Goal: Task Accomplishment & Management: Use online tool/utility

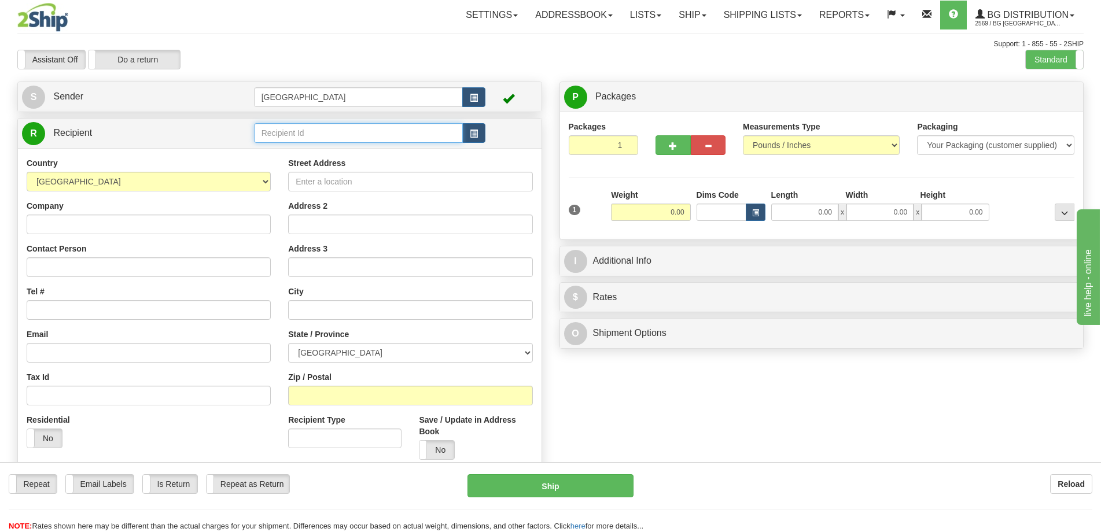
click at [360, 134] on input "text" at bounding box center [358, 133] width 209 height 20
click at [362, 152] on div "5505" at bounding box center [356, 151] width 198 height 13
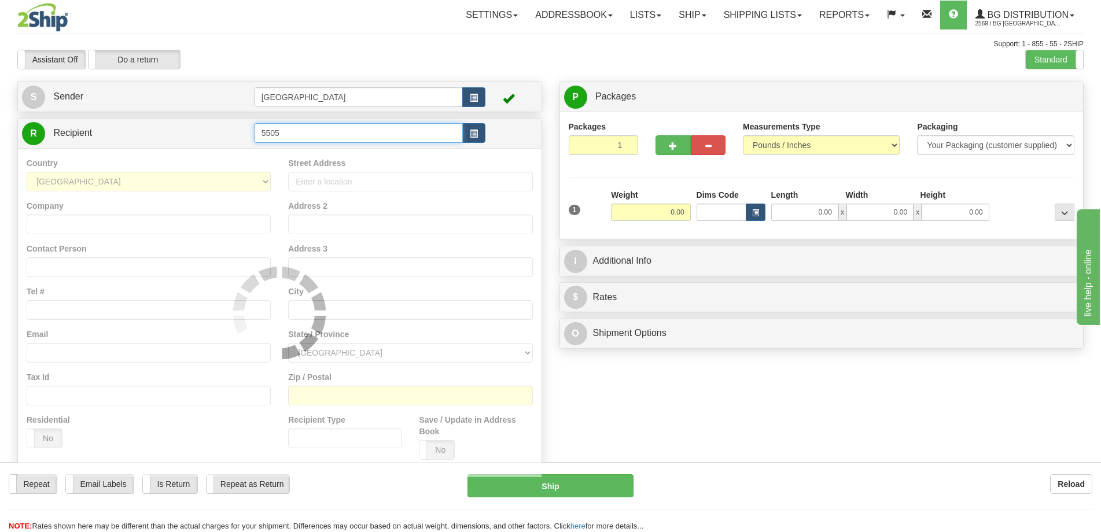
type input "5505"
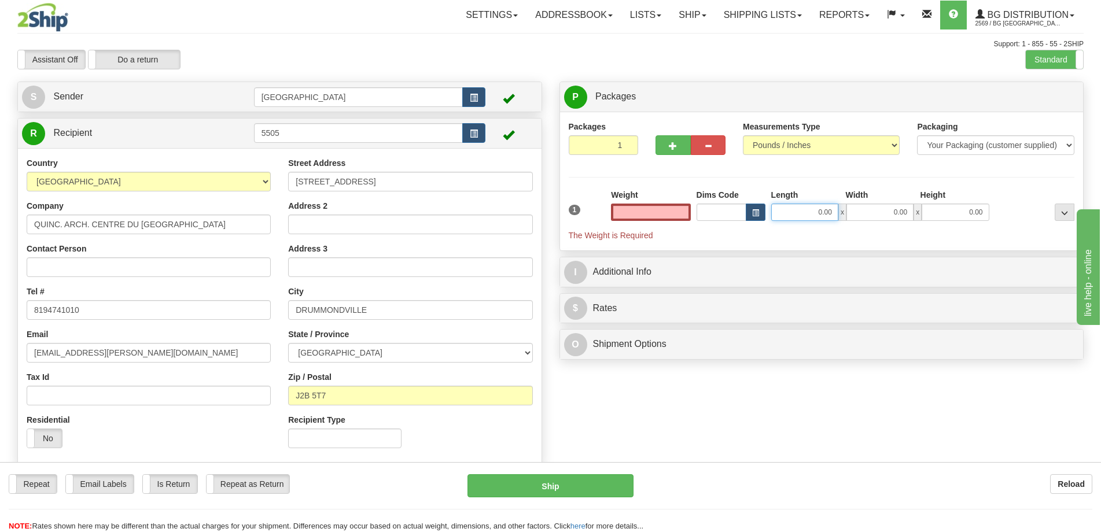
type input "0.00"
click at [790, 204] on input "0.00" at bounding box center [804, 212] width 67 height 17
type input "7.00"
type input "5.00"
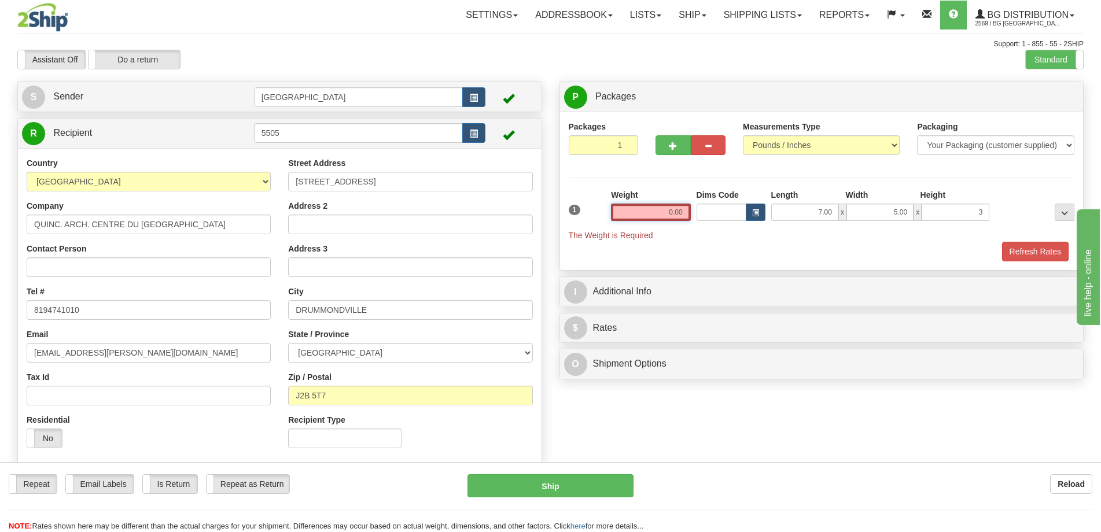
type input "3.00"
click at [677, 215] on input "0.00" at bounding box center [650, 212] width 79 height 17
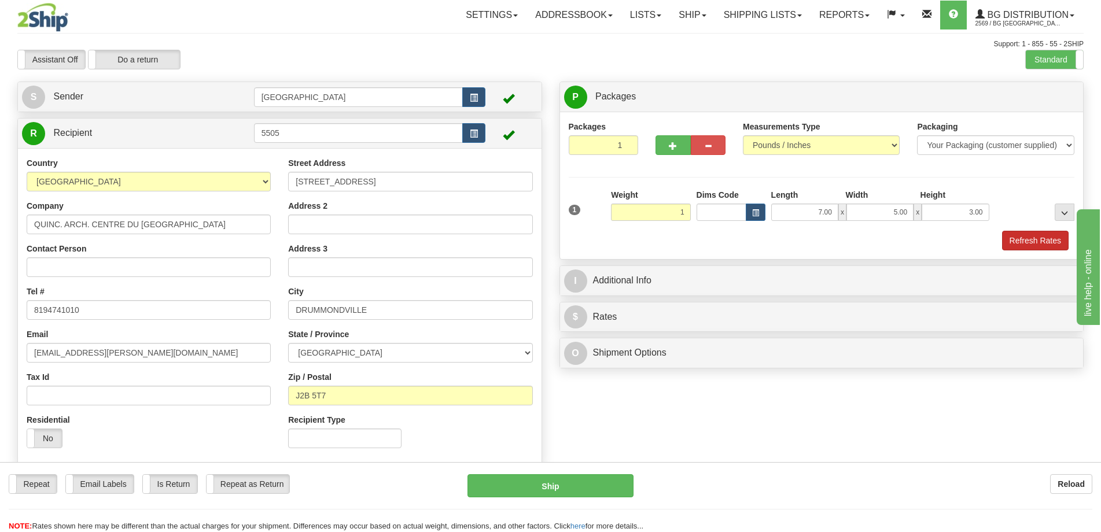
type input "1.00"
click at [1014, 230] on div "Packaging Your Packaging (customer supplied) Envelope (carrier supplied) Pack (…" at bounding box center [842, 230] width 469 height 1
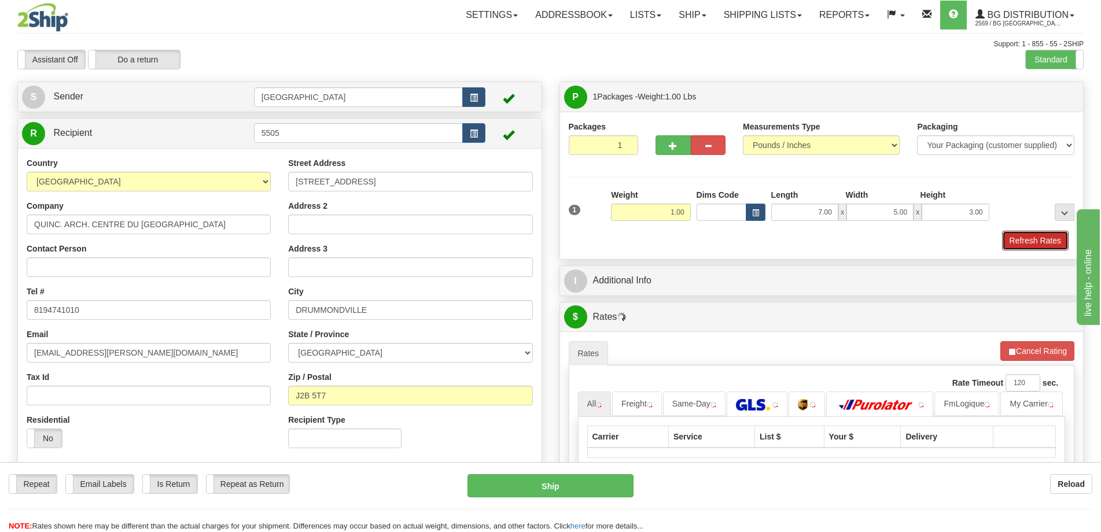
drag, startPoint x: 1016, startPoint y: 238, endPoint x: 1012, endPoint y: 244, distance: 6.7
click at [1016, 238] on button "Refresh Rates" at bounding box center [1035, 241] width 67 height 20
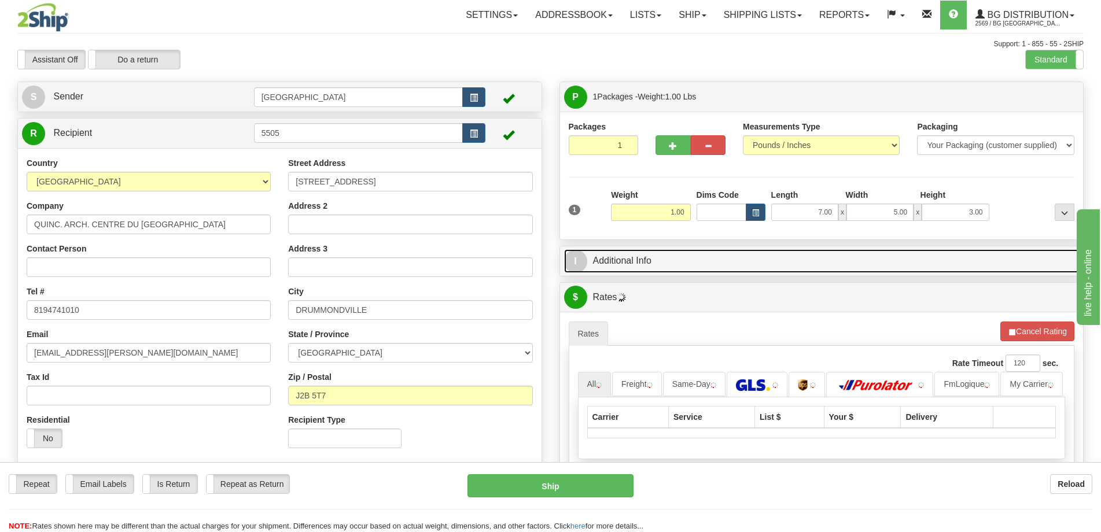
click at [935, 257] on link "I Additional Info" at bounding box center [821, 261] width 515 height 24
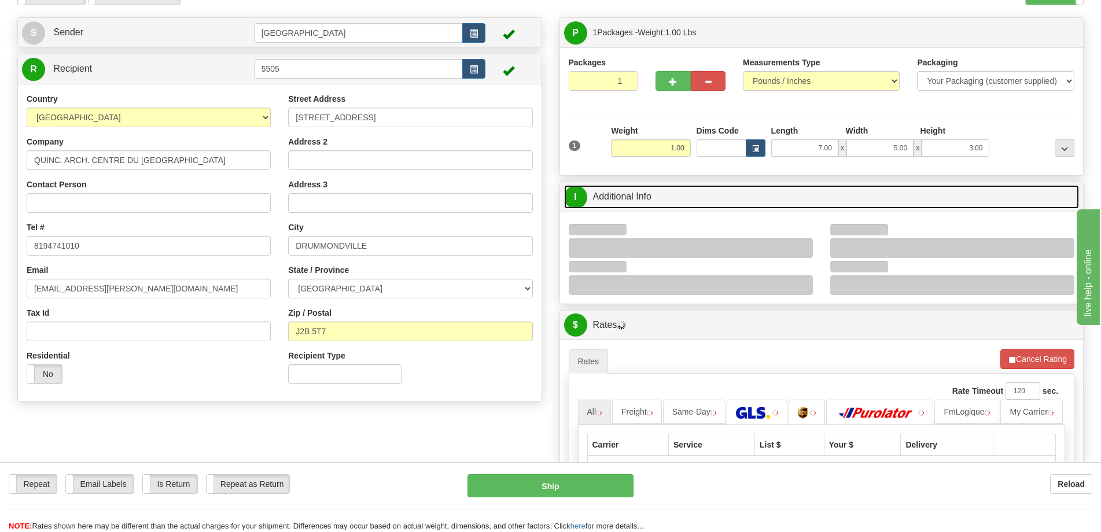
scroll to position [116, 0]
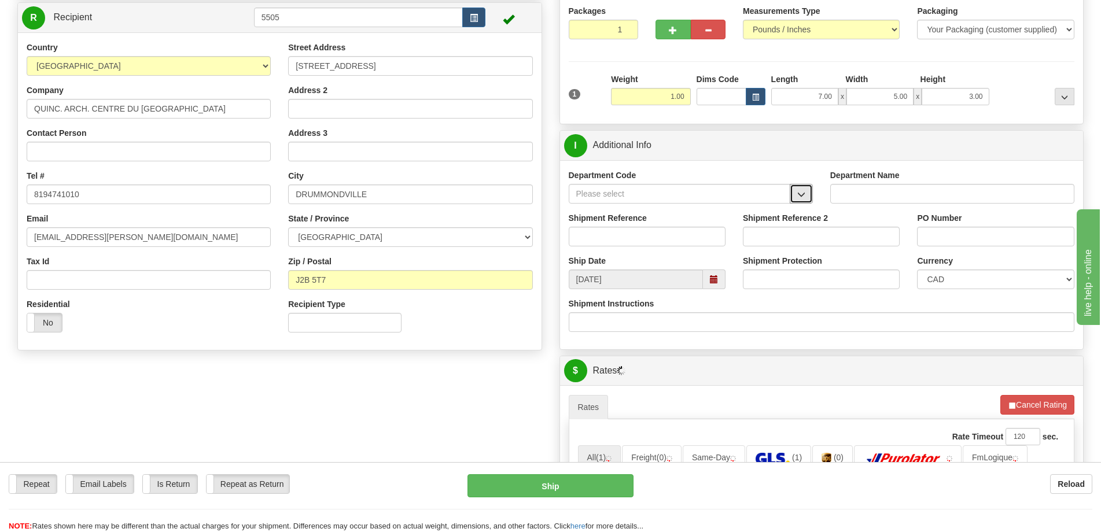
click at [801, 189] on button "button" at bounding box center [801, 194] width 23 height 20
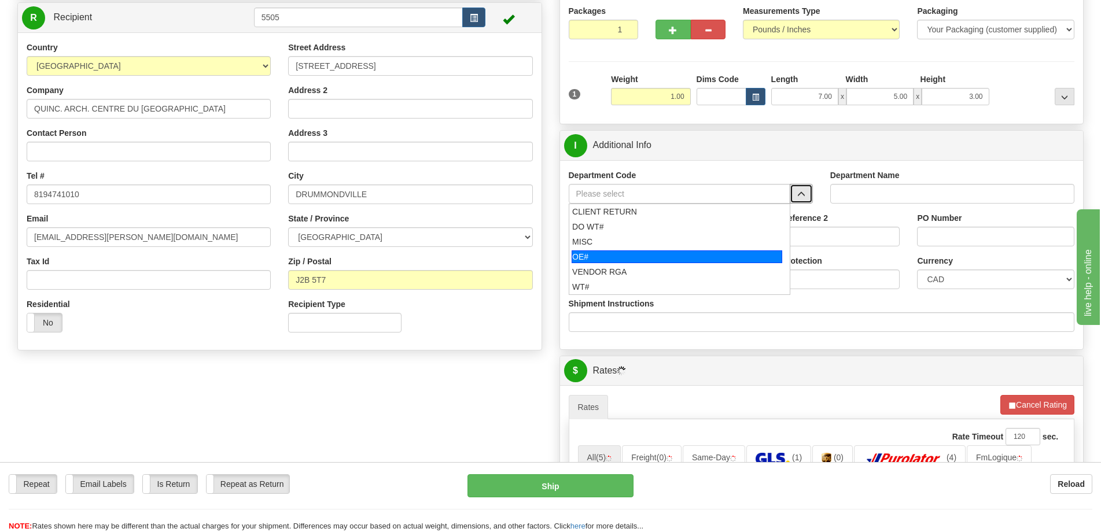
click at [630, 250] on div "OE#" at bounding box center [676, 256] width 211 height 13
type input "OE#"
type input "ORDERS"
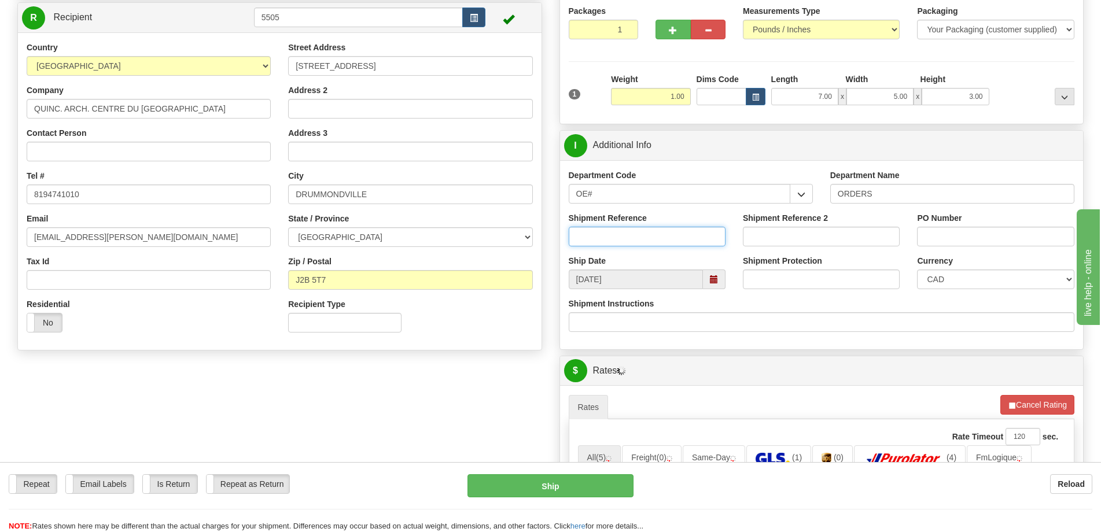
click at [637, 230] on input "Shipment Reference" at bounding box center [647, 237] width 157 height 20
type input "50322083-00"
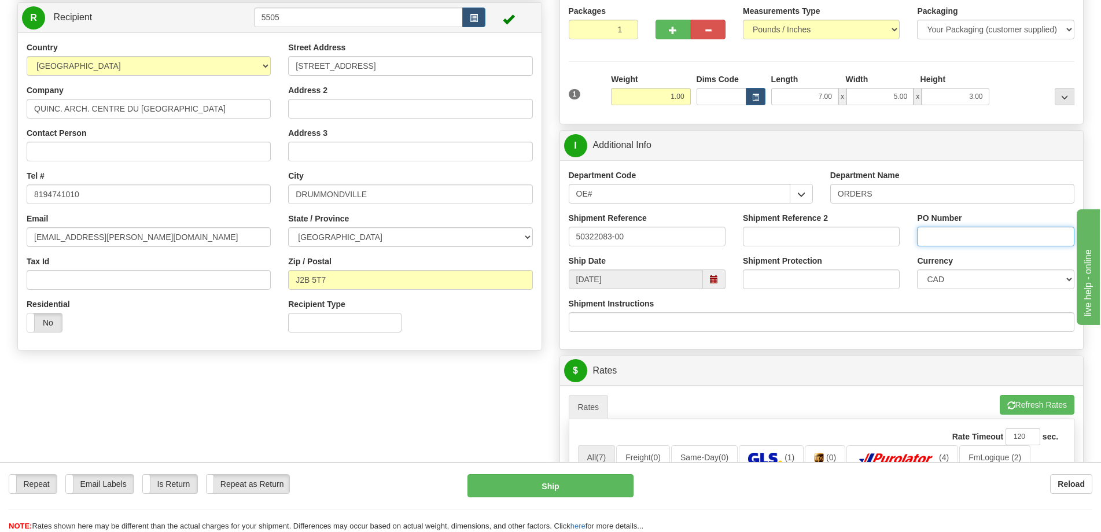
click at [989, 237] on input "PO Number" at bounding box center [995, 237] width 157 height 20
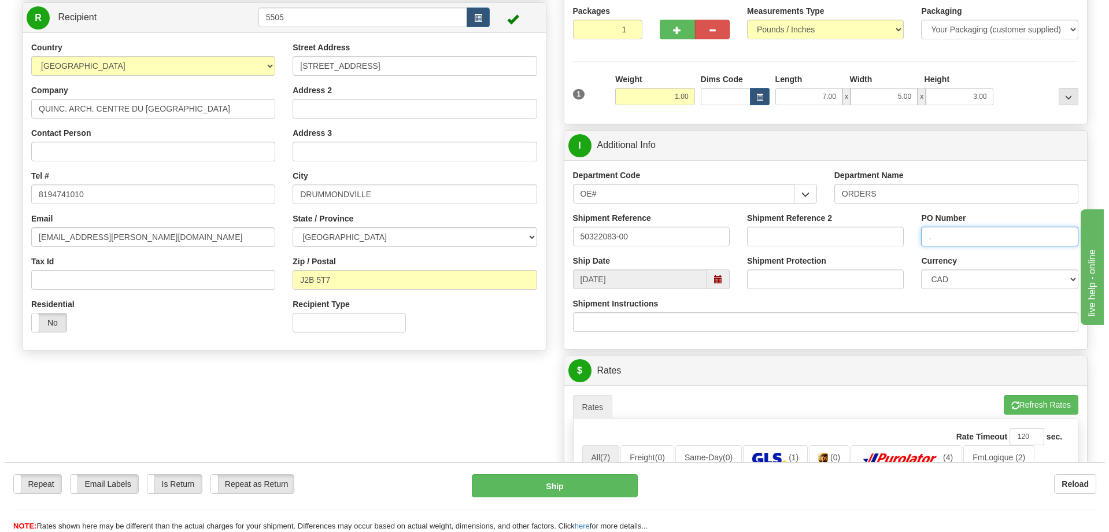
scroll to position [0, 0]
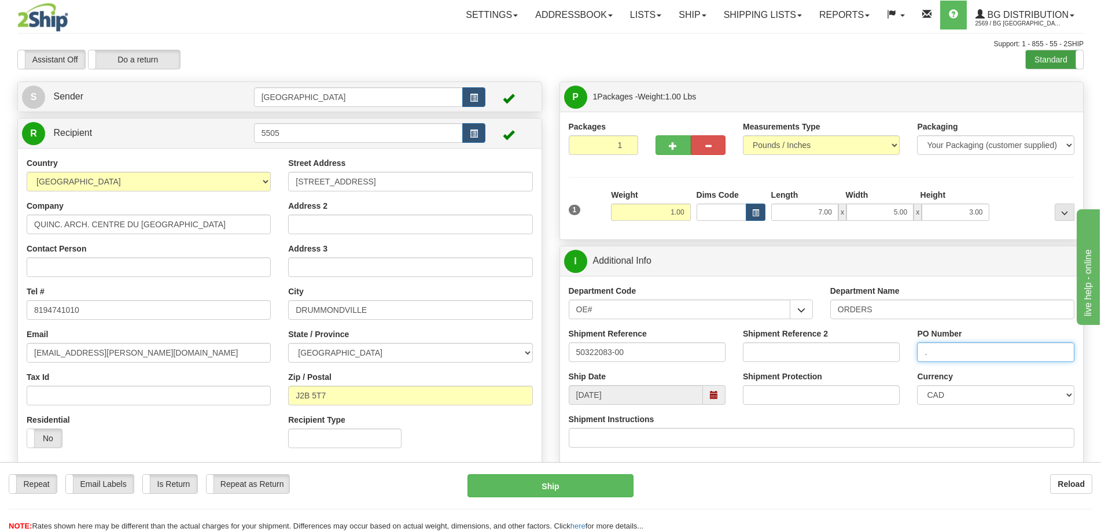
type input "."
click at [1054, 58] on label "Standard" at bounding box center [1054, 59] width 57 height 19
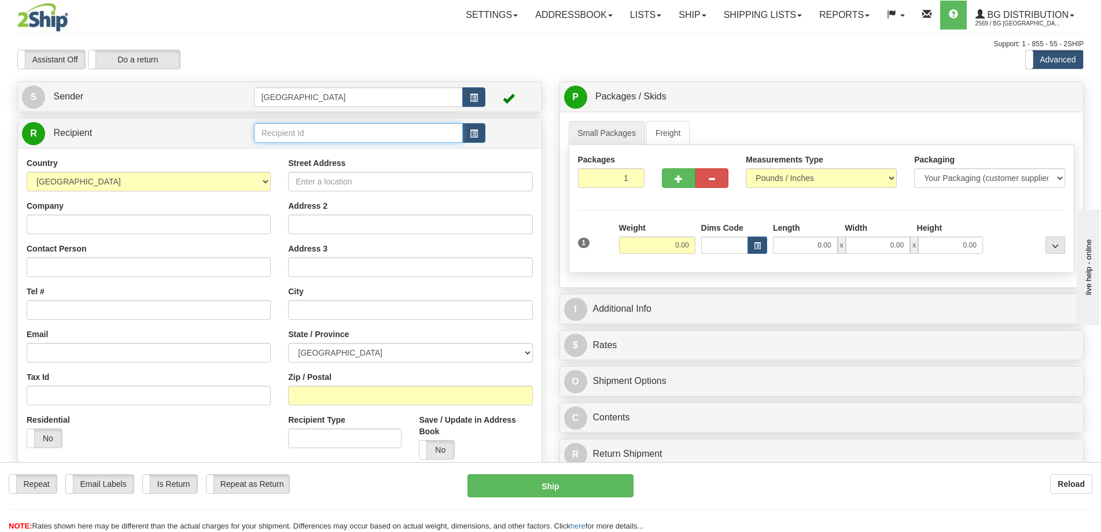
click at [290, 133] on input "text" at bounding box center [358, 133] width 209 height 20
click at [291, 145] on li "5505" at bounding box center [359, 150] width 208 height 15
type input "5505"
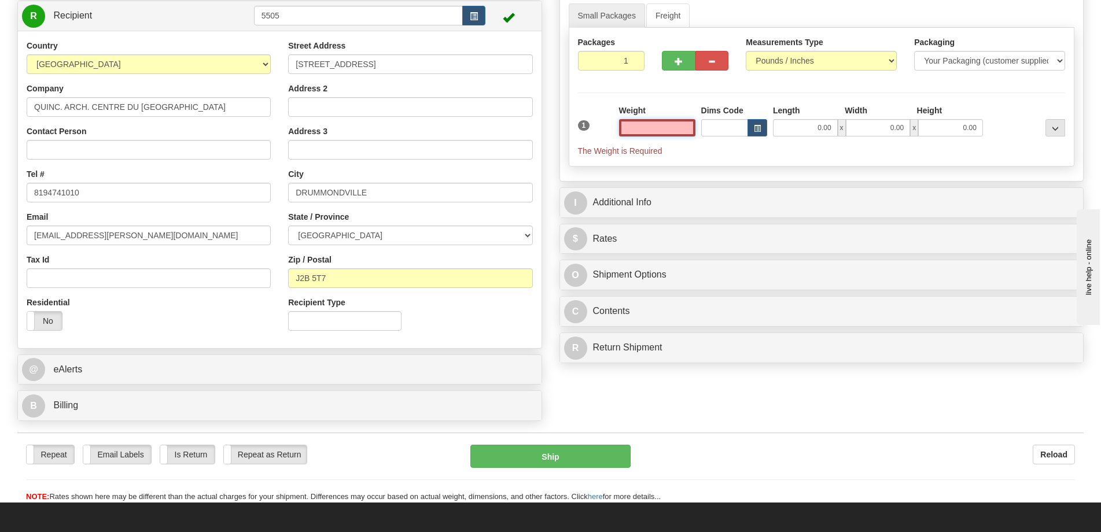
scroll to position [289, 0]
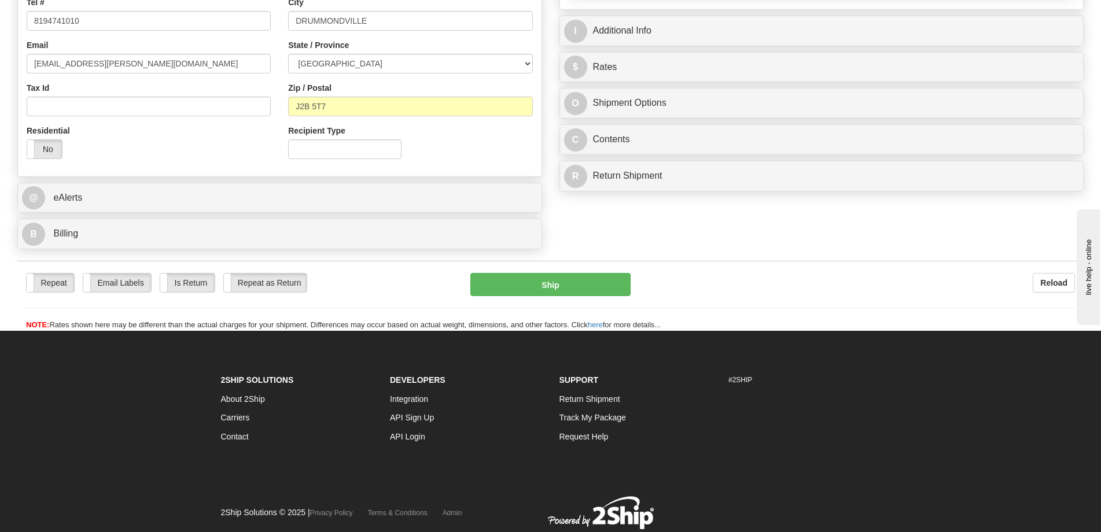
type input "0.00"
click at [261, 250] on div "Create a label for the return Create Pickup Without Label S Sender Montreal" at bounding box center [280, 23] width 542 height 463
click at [261, 249] on div "B Billing" at bounding box center [279, 233] width 523 height 29
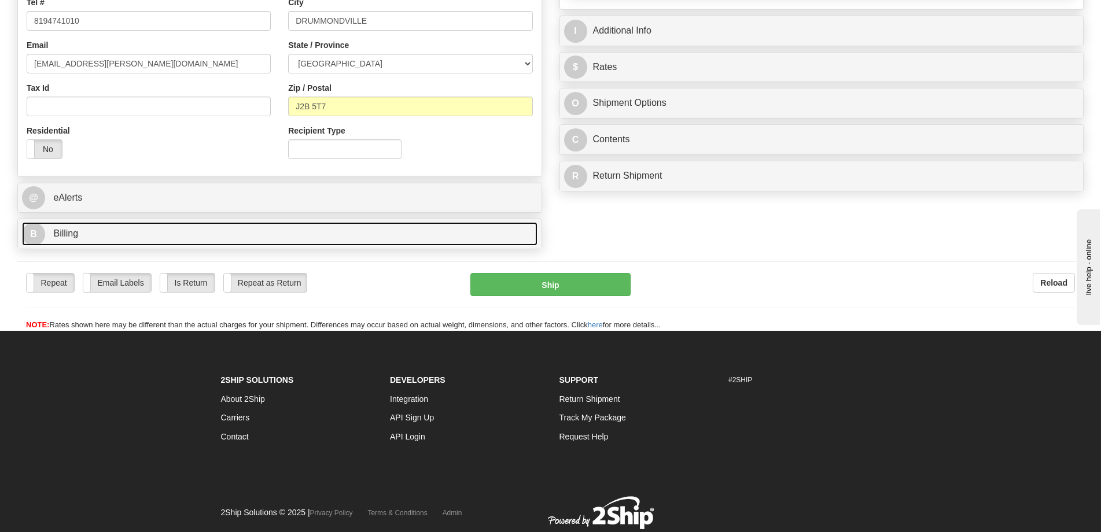
click at [262, 242] on link "B Billing" at bounding box center [279, 234] width 515 height 24
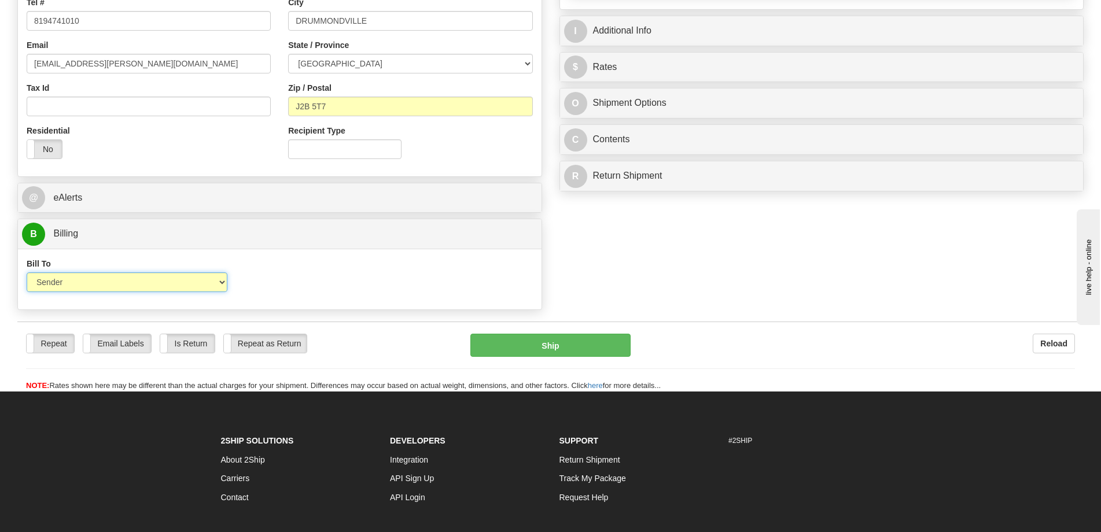
click at [143, 278] on select "Sender Recipient Third Party Collect" at bounding box center [127, 282] width 201 height 20
select select "2"
click at [27, 272] on select "Sender Recipient Third Party Collect" at bounding box center [127, 282] width 201 height 20
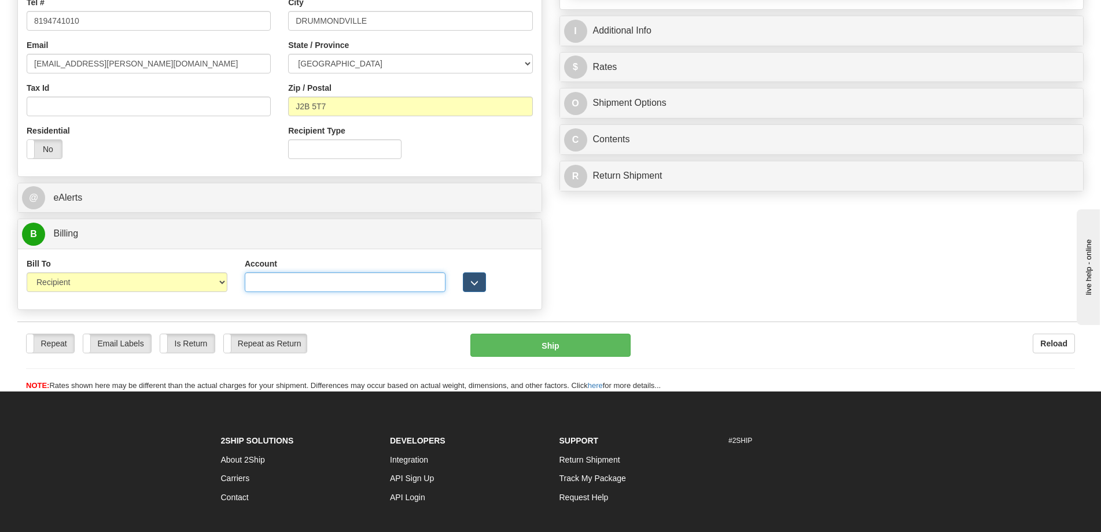
click at [308, 278] on input "Account" at bounding box center [345, 282] width 201 height 20
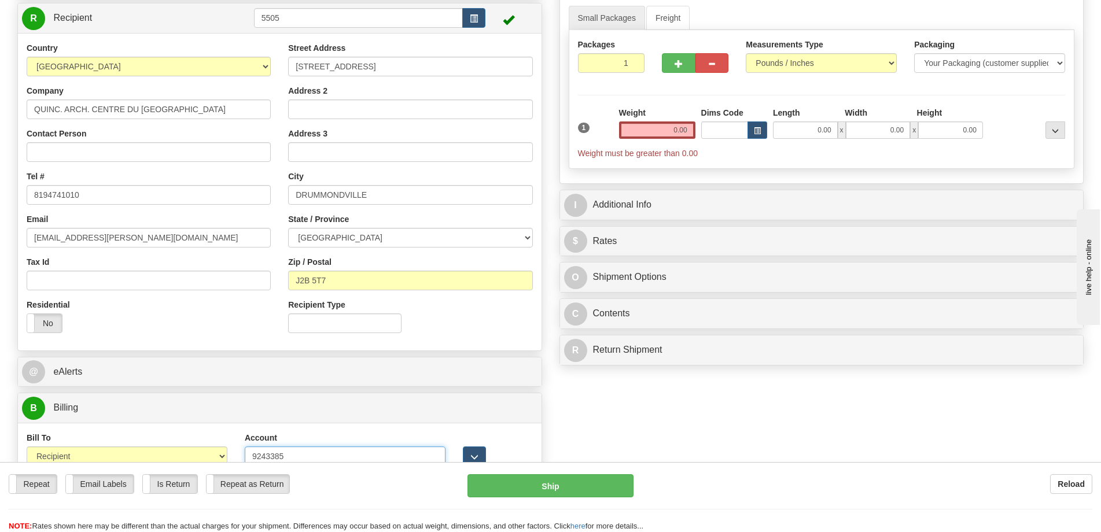
scroll to position [0, 0]
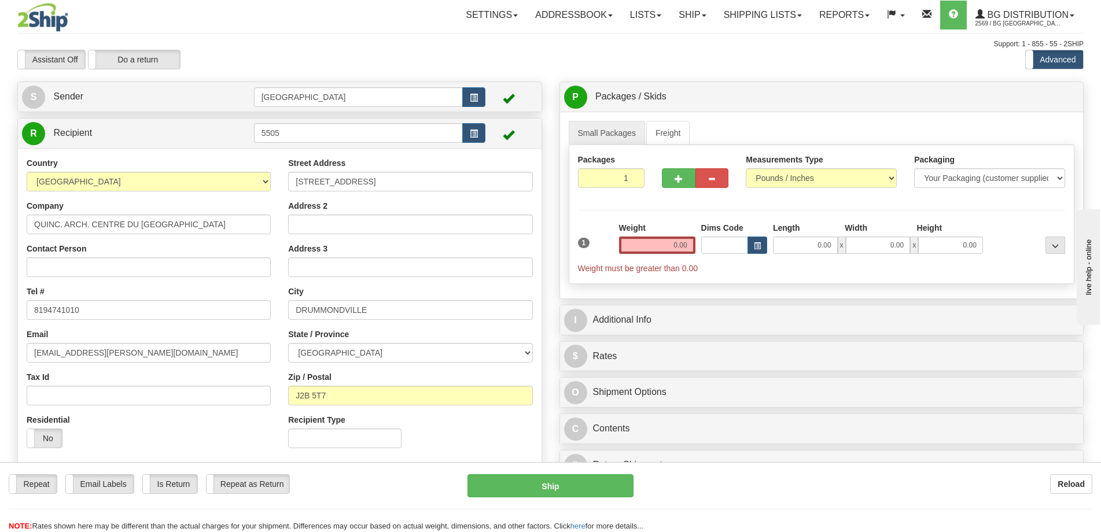
type input "9243385"
click at [804, 253] on input "0.00" at bounding box center [805, 245] width 65 height 17
type input "7.00"
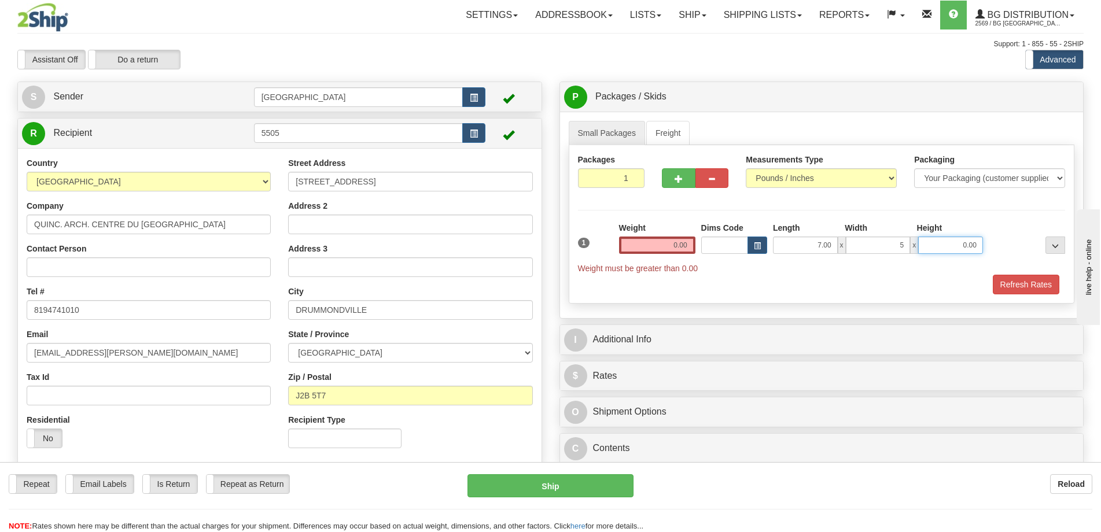
type input "5.00"
type input "3.00"
click at [660, 242] on input "0.00" at bounding box center [657, 245] width 76 height 17
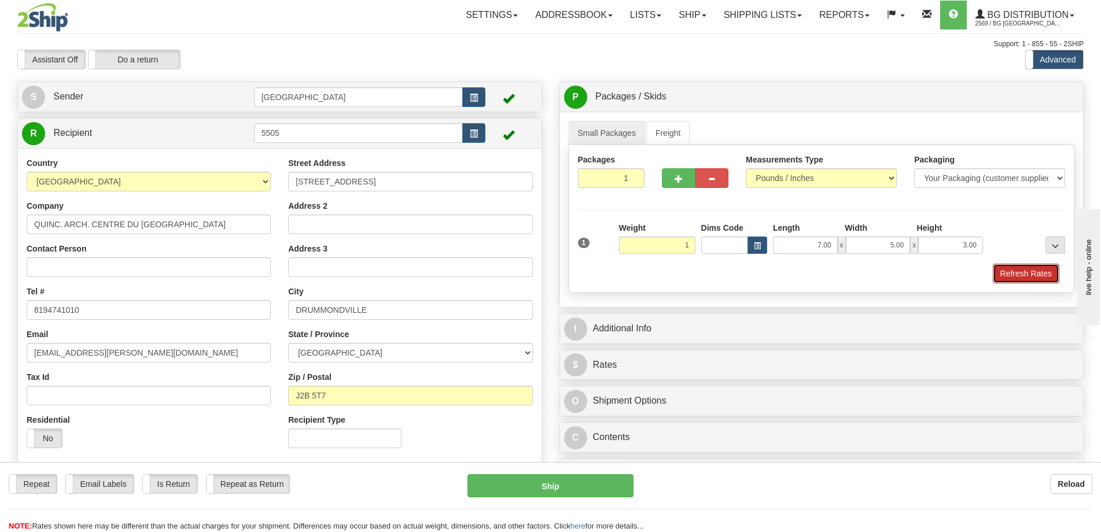
click at [1045, 272] on button "Refresh Rates" at bounding box center [1026, 274] width 67 height 20
type input "1.00"
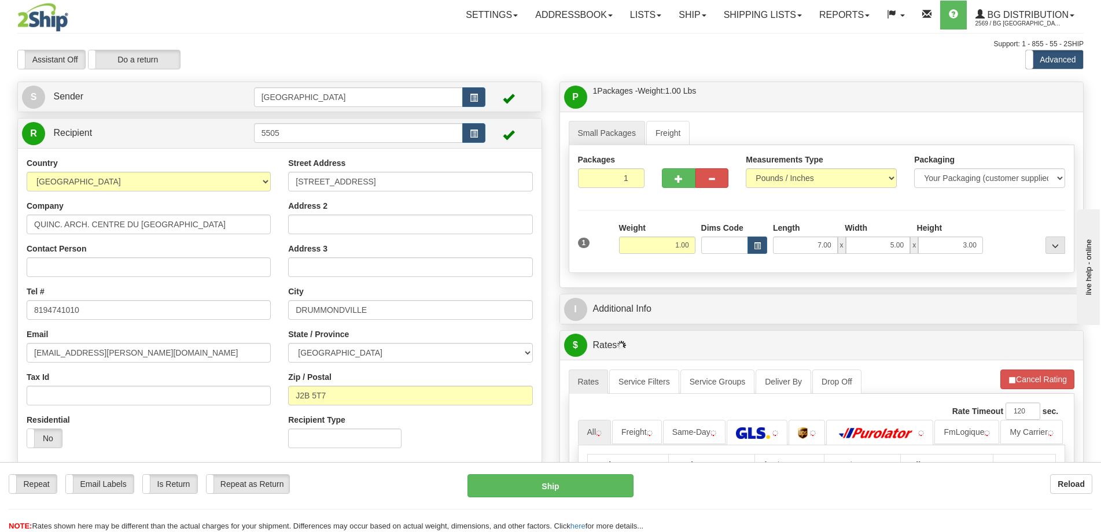
click at [991, 285] on div "Small Packages Freight Packages 1 1 Measurements Type" at bounding box center [821, 200] width 523 height 176
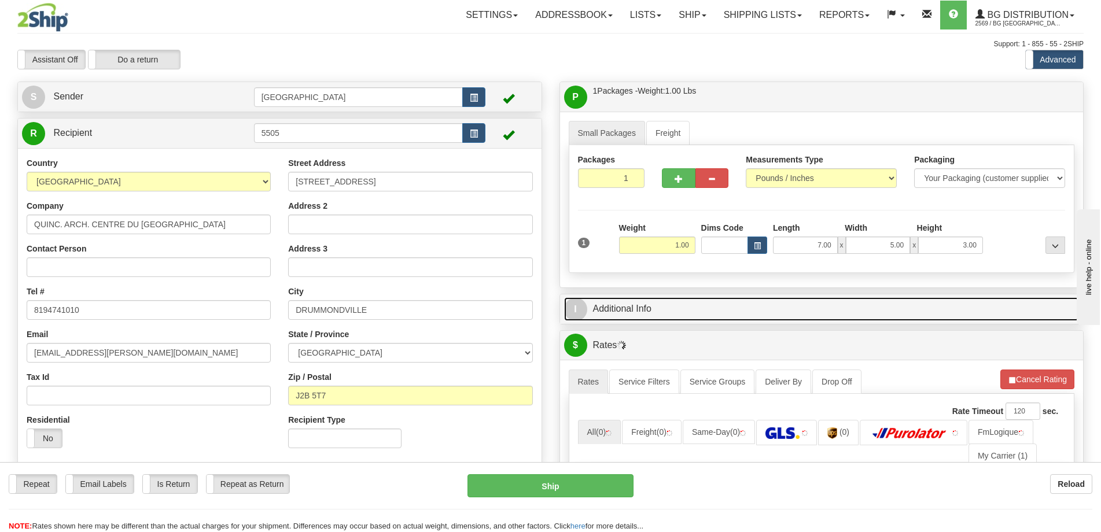
click at [995, 310] on link "I Additional Info" at bounding box center [821, 309] width 515 height 24
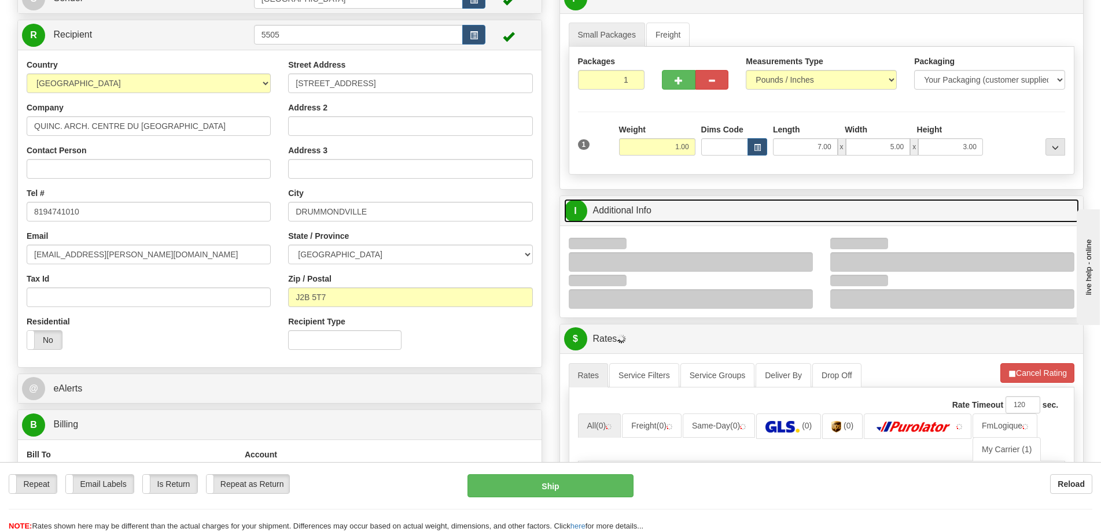
scroll to position [174, 0]
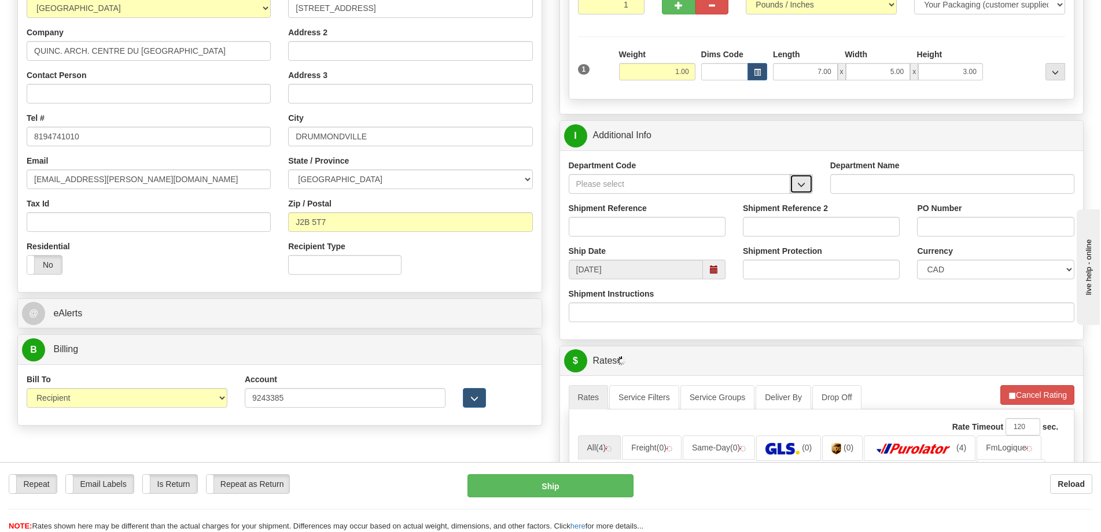
click at [793, 185] on button "button" at bounding box center [801, 184] width 23 height 20
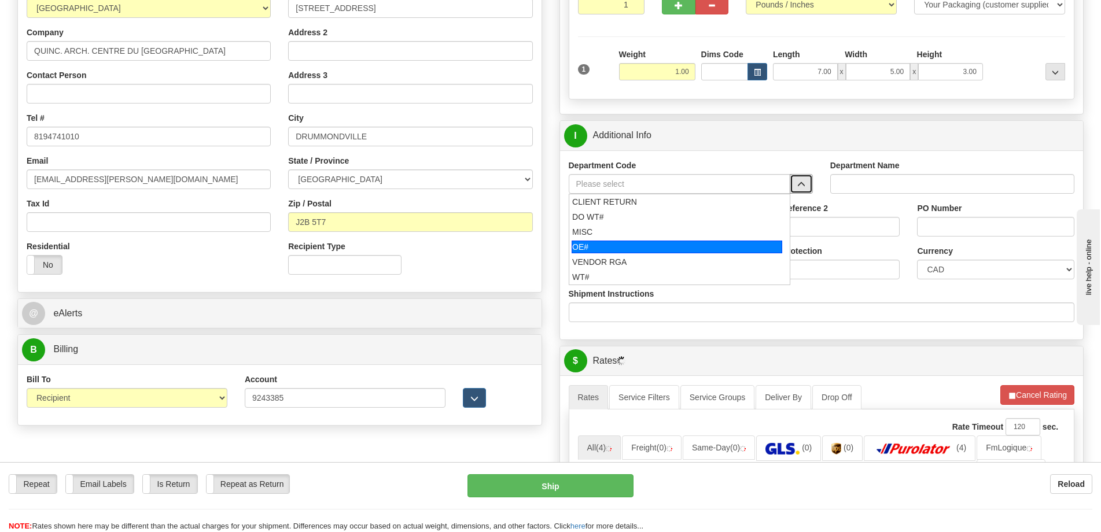
click at [584, 246] on div "OE#" at bounding box center [676, 247] width 211 height 13
type input "OE#"
type input "ORDERS"
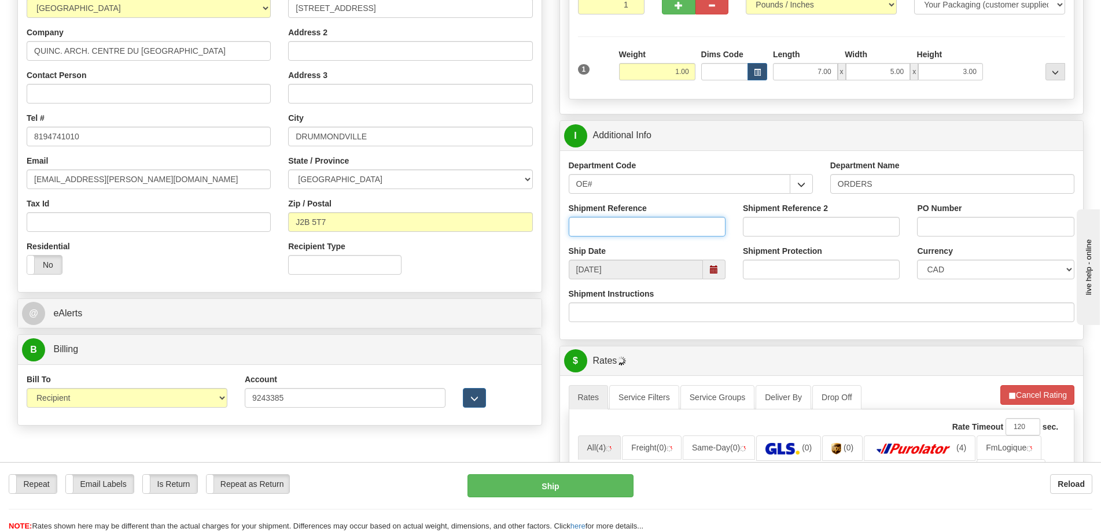
click at [624, 223] on input "Shipment Reference" at bounding box center [647, 227] width 157 height 20
type input "50322083-00"
click at [942, 226] on input "PO Number" at bounding box center [995, 227] width 157 height 20
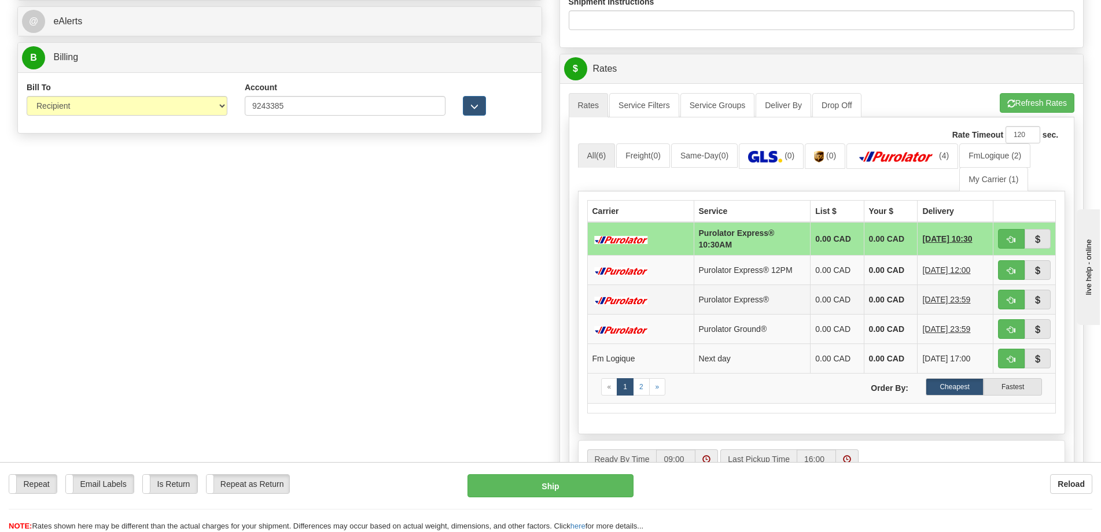
scroll to position [521, 0]
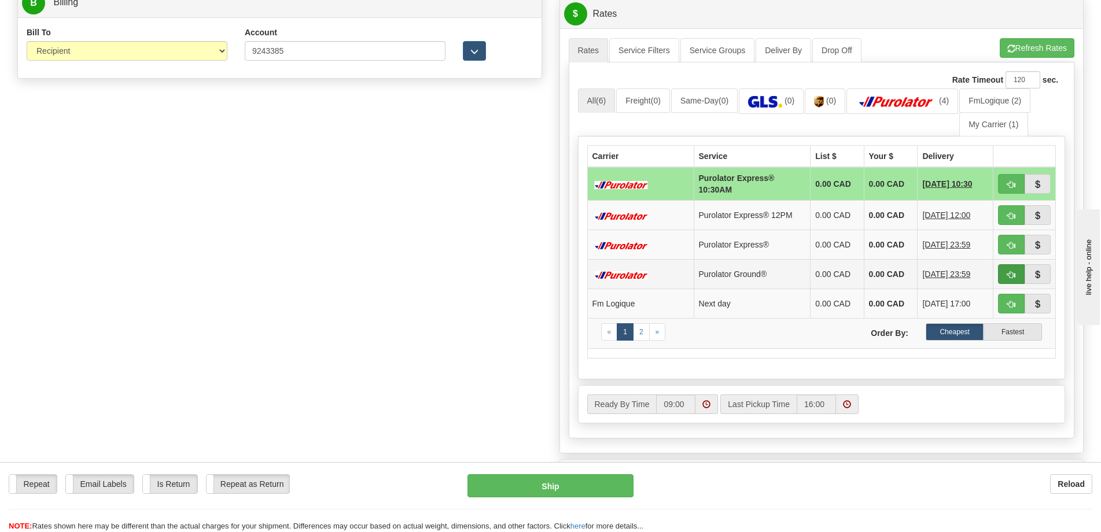
type input "."
click at [1007, 272] on span "button" at bounding box center [1011, 275] width 8 height 8
type input "260"
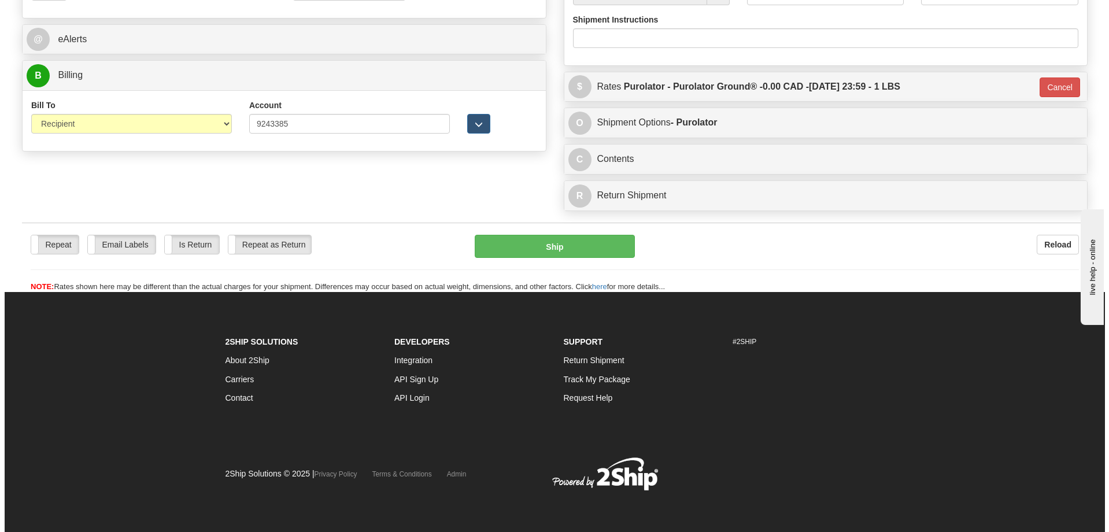
scroll to position [448, 0]
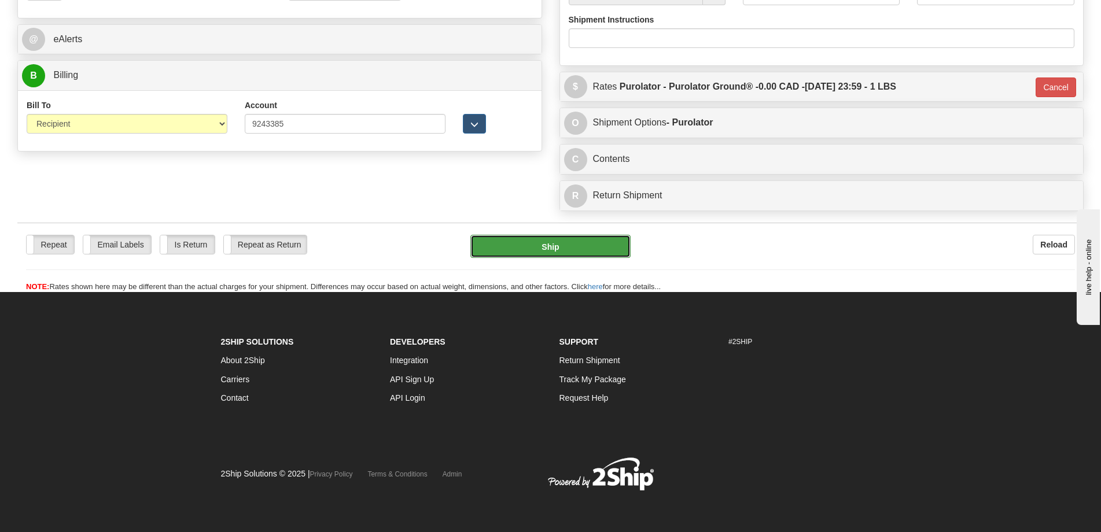
click at [539, 249] on button "Ship" at bounding box center [550, 246] width 160 height 23
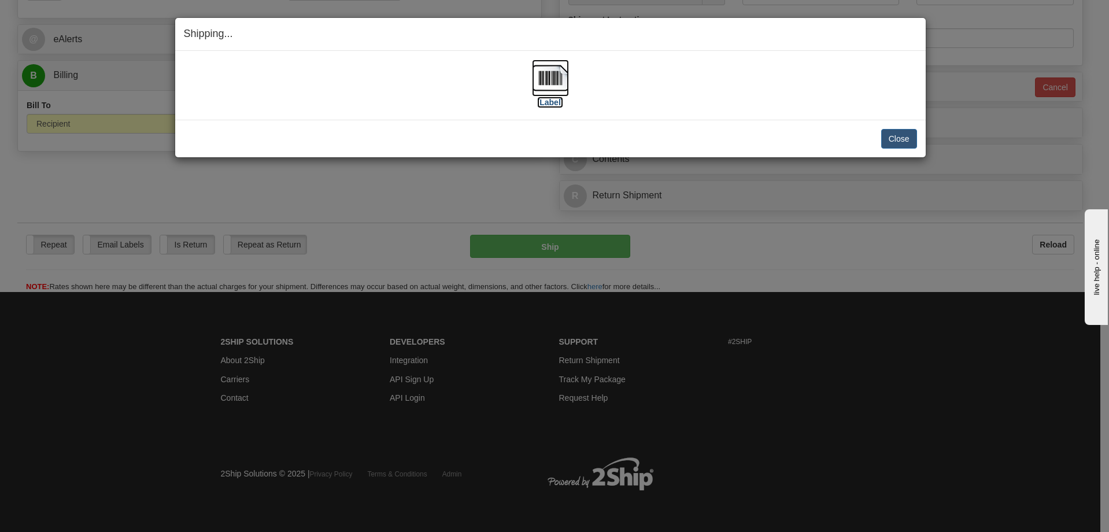
click at [558, 97] on label "[Label]" at bounding box center [550, 103] width 27 height 12
click at [895, 138] on button "Close" at bounding box center [900, 139] width 36 height 20
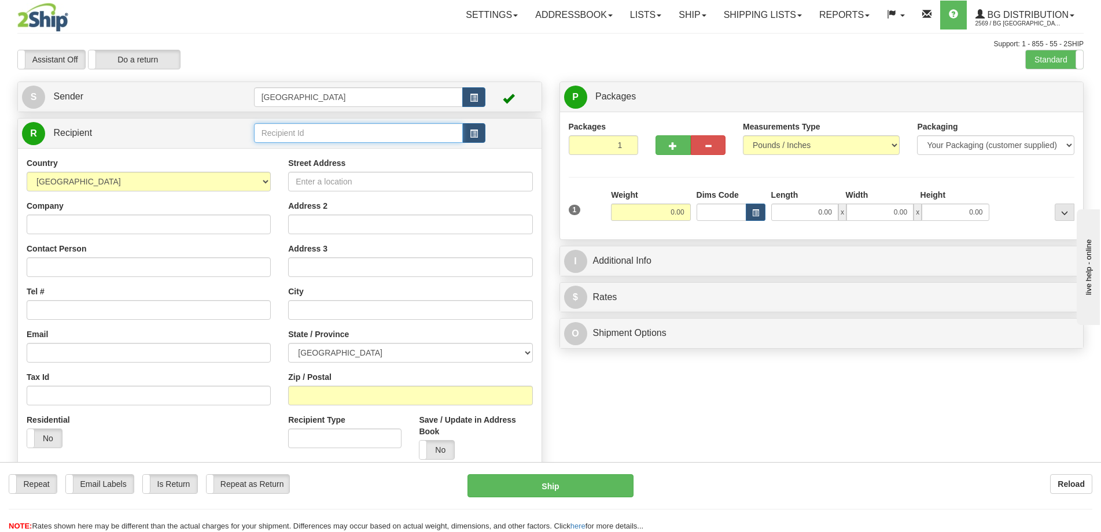
click at [324, 126] on input "text" at bounding box center [358, 133] width 209 height 20
click at [386, 149] on div "5532" at bounding box center [356, 151] width 198 height 13
type input "5532"
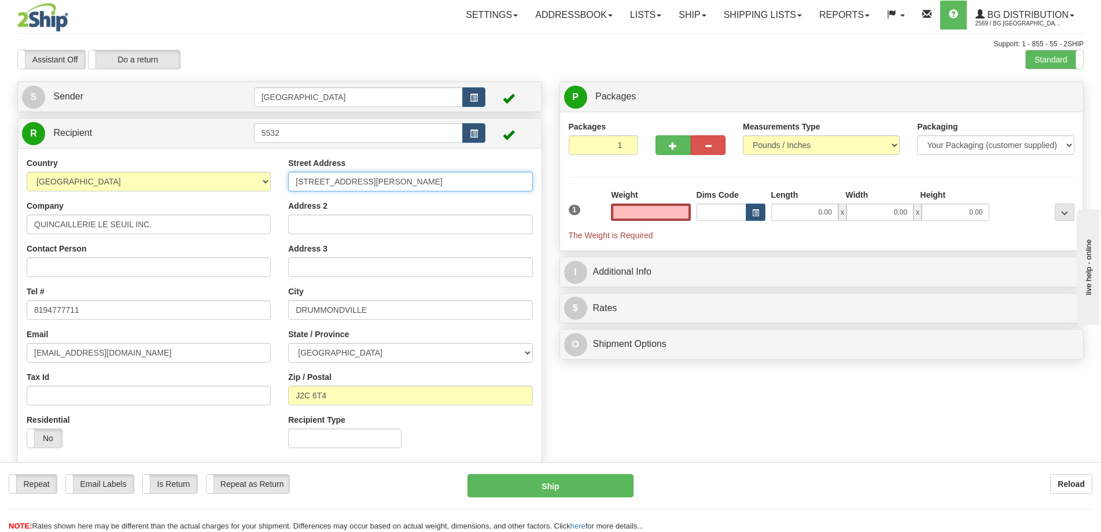
type input "0.00"
drag, startPoint x: 388, startPoint y: 179, endPoint x: 264, endPoint y: 169, distance: 124.7
click at [268, 170] on div "Country AFGHANISTAN ALAND ISLANDS ALBANIA ALGERIA AMERICAN SAMOA ANDORRA ANGOLA…" at bounding box center [279, 307] width 523 height 300
type input "2260 route 122"
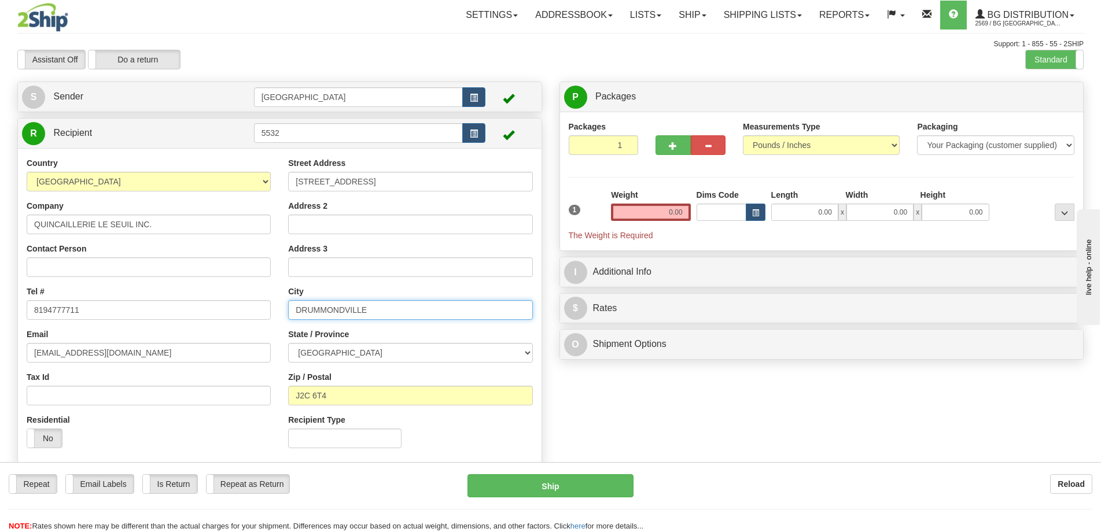
type input "Saint-Cyrille-de-Wendover"
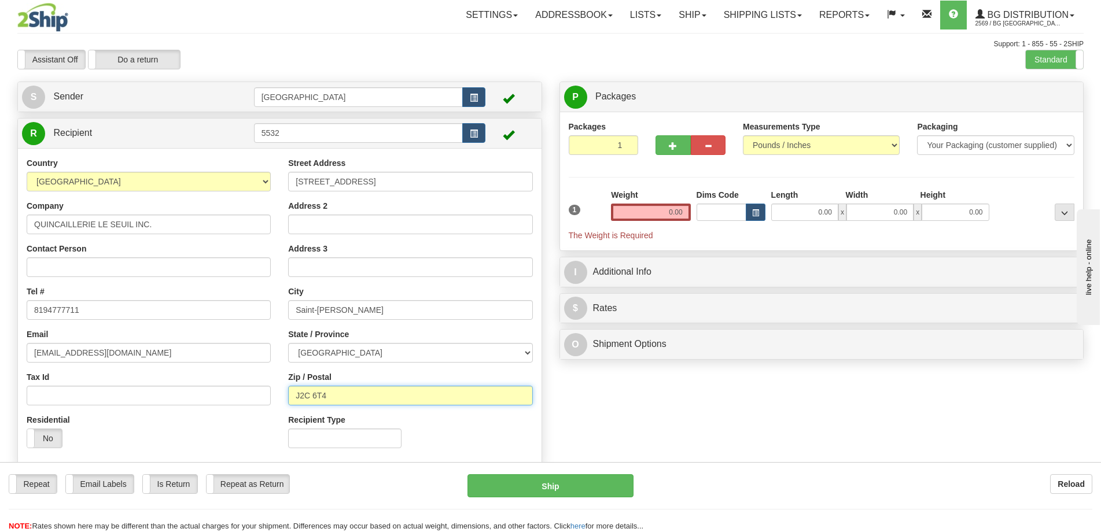
type input "J1Z 1B8"
click at [809, 214] on input "0.00" at bounding box center [804, 212] width 67 height 17
type input "18.00"
type input "8.00"
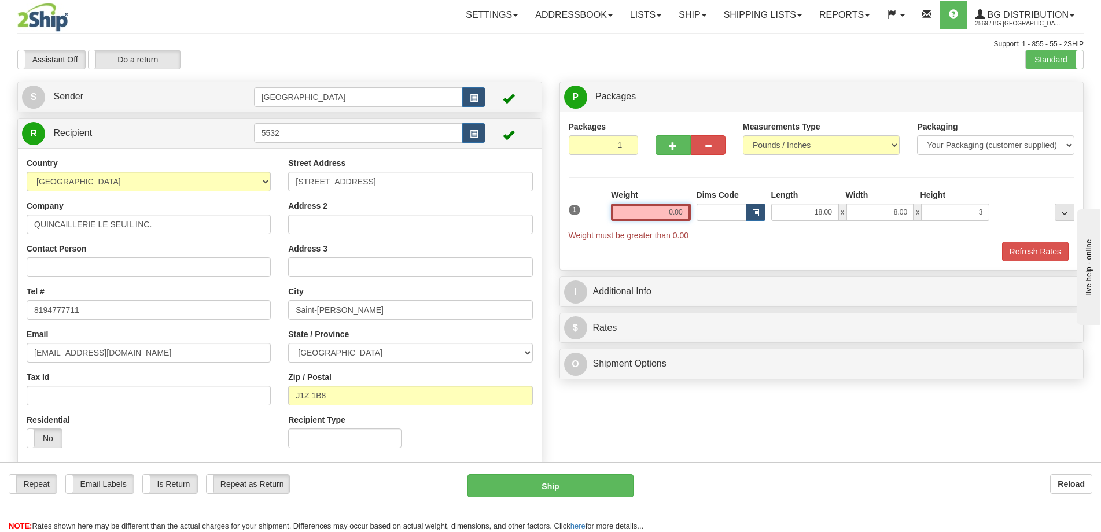
type input "3.00"
click at [669, 215] on input "0.00" at bounding box center [650, 212] width 79 height 17
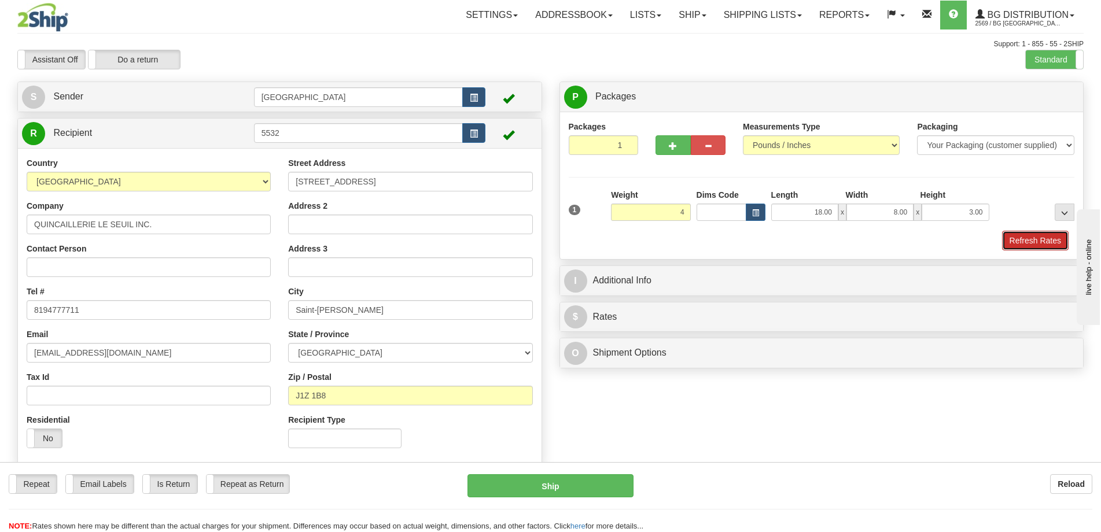
click at [1009, 235] on button "Refresh Rates" at bounding box center [1035, 241] width 67 height 20
type input "4.00"
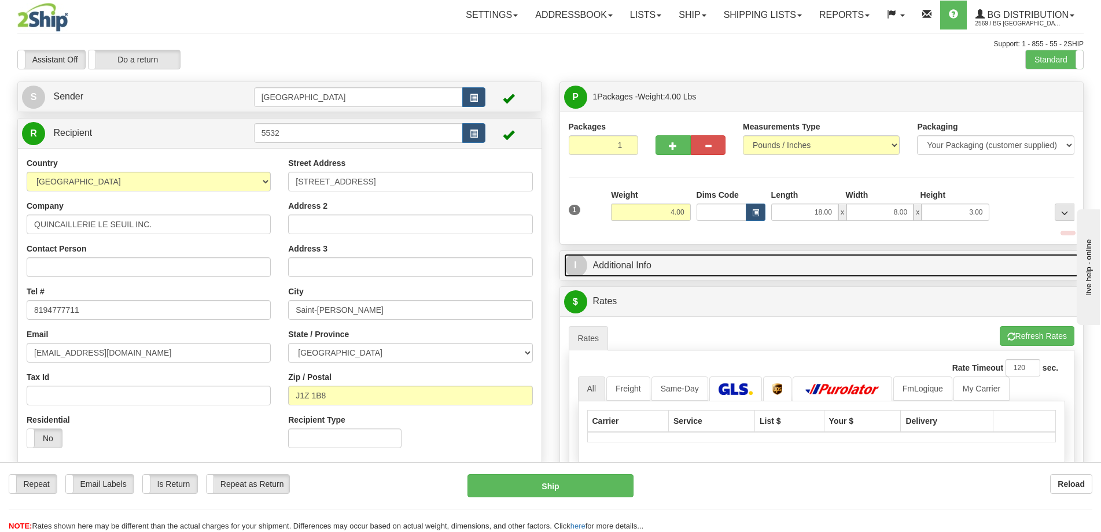
click at [857, 255] on link "I Additional Info" at bounding box center [821, 266] width 515 height 24
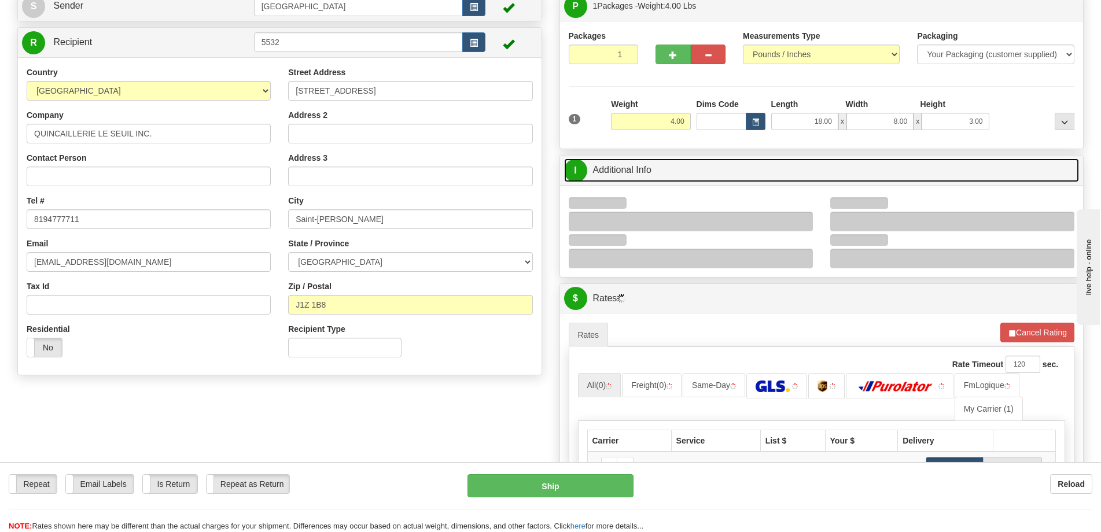
scroll to position [116, 0]
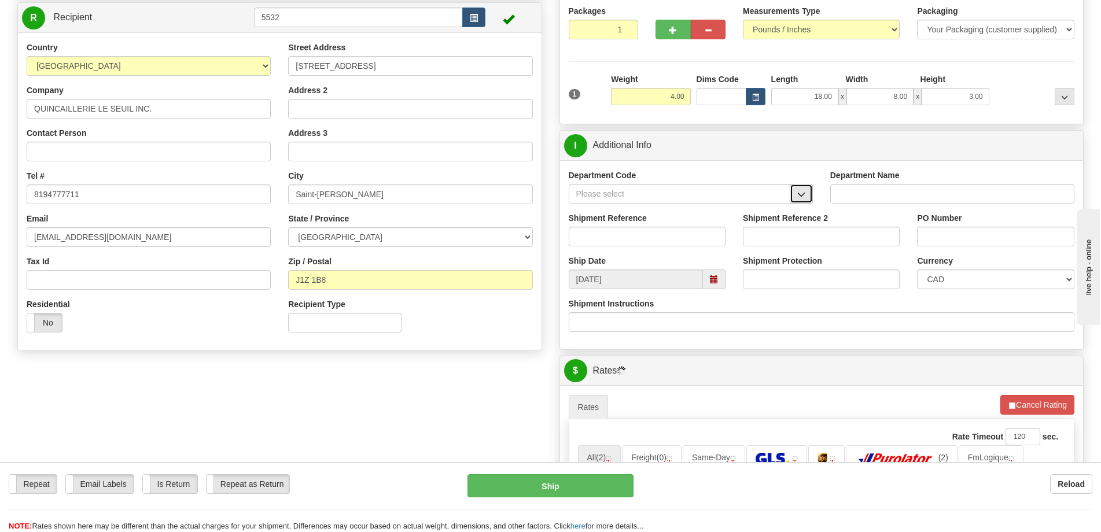
click at [808, 200] on button "button" at bounding box center [801, 194] width 23 height 20
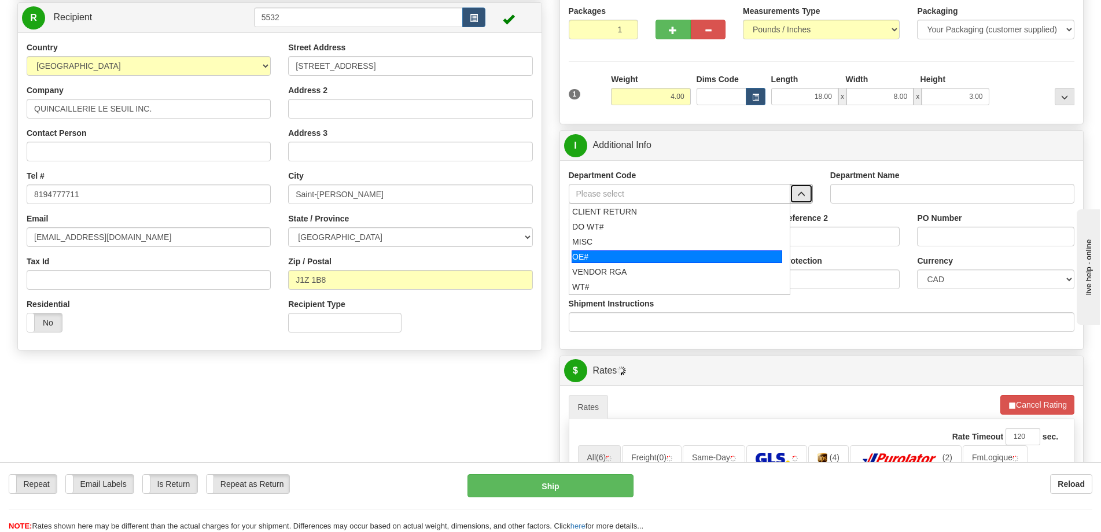
click at [627, 256] on div "OE#" at bounding box center [676, 256] width 211 height 13
type input "OE#"
type input "ORDERS"
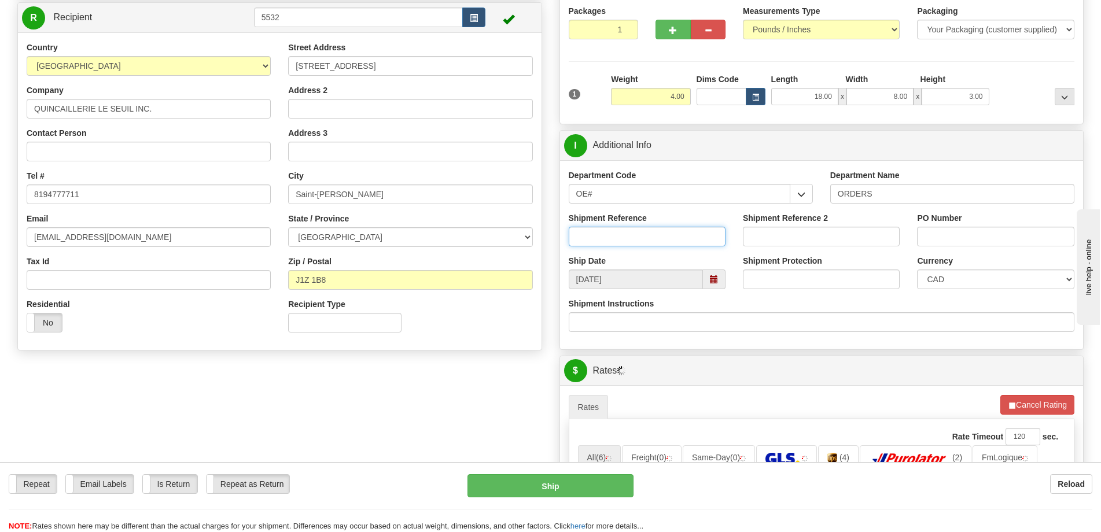
click at [653, 236] on input "Shipment Reference" at bounding box center [647, 237] width 157 height 20
type input "50321508-01"
click at [982, 242] on input "PO Number" at bounding box center [995, 237] width 157 height 20
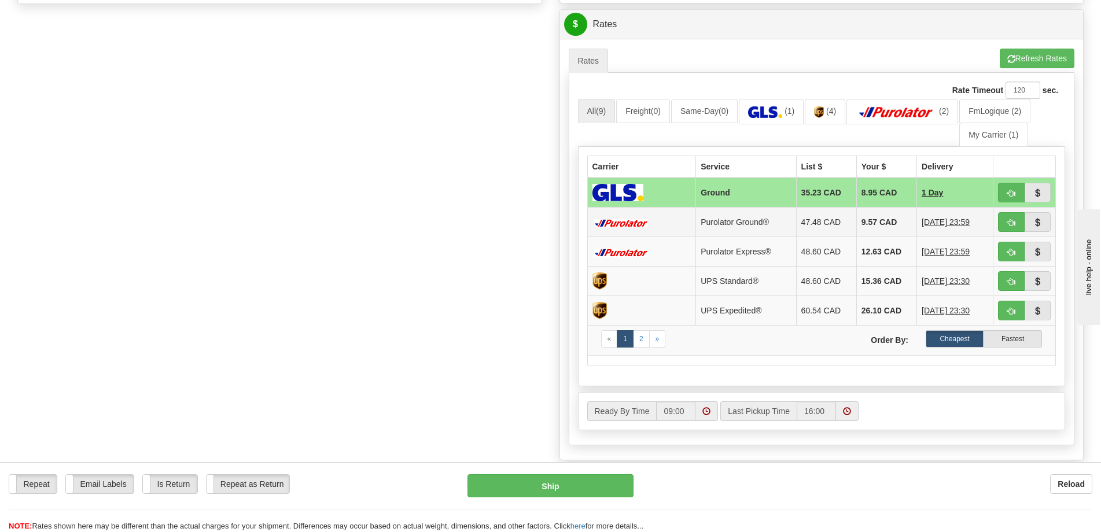
scroll to position [463, 0]
type input "."
click at [1000, 221] on button "button" at bounding box center [1011, 222] width 27 height 20
type input "260"
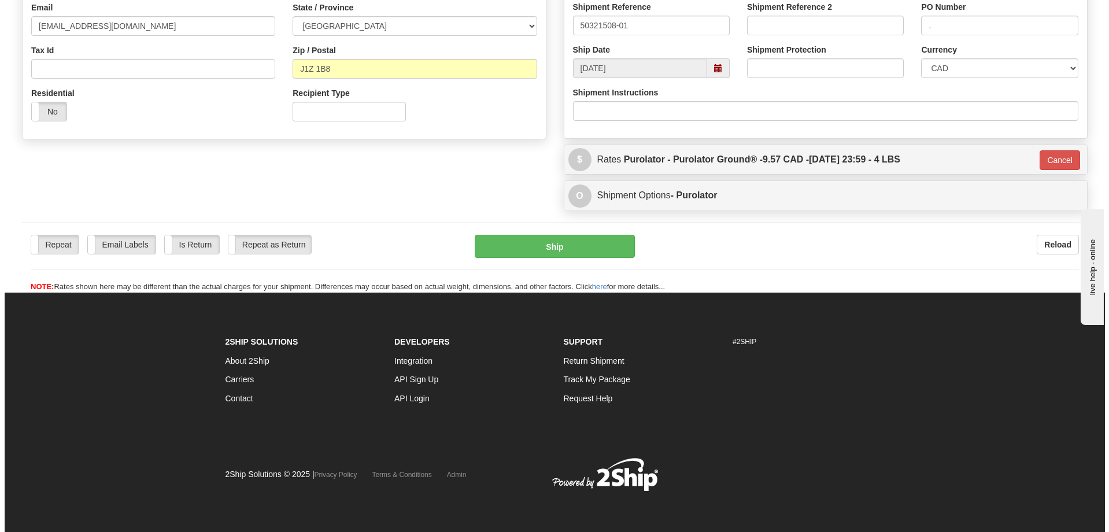
scroll to position [327, 0]
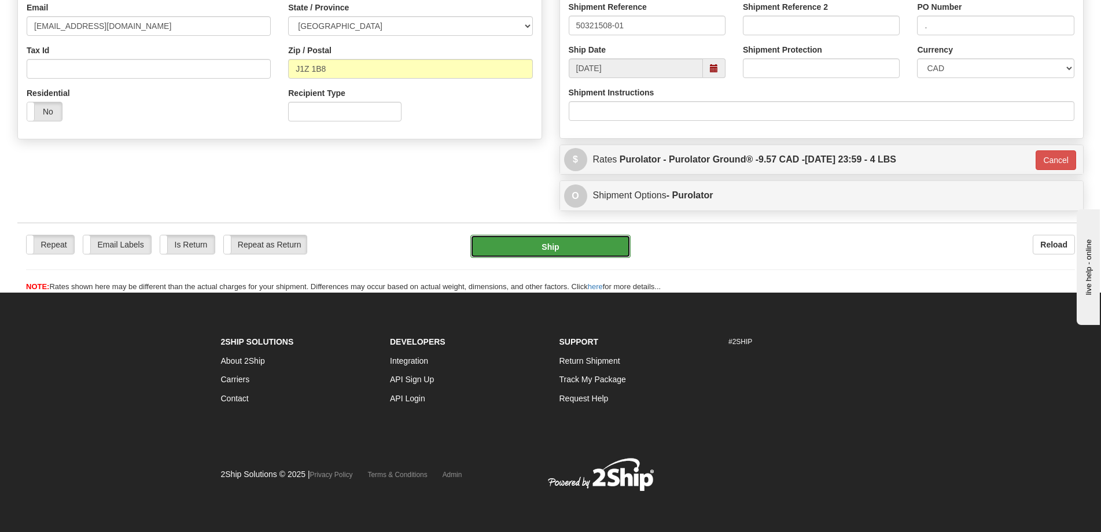
click at [567, 242] on button "Ship" at bounding box center [550, 246] width 160 height 23
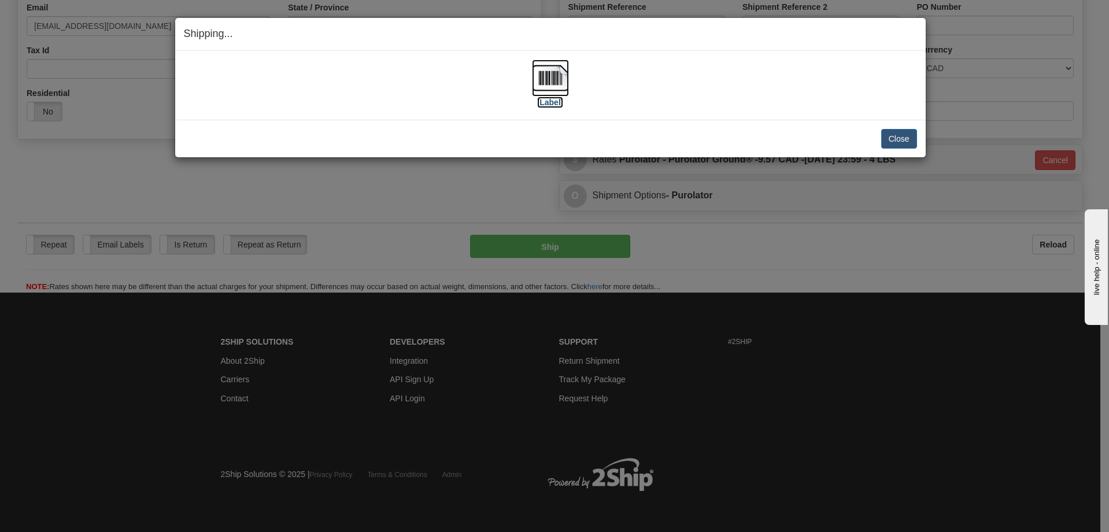
click at [548, 97] on label "[Label]" at bounding box center [550, 103] width 27 height 12
click at [902, 143] on button "Close" at bounding box center [900, 139] width 36 height 20
